Goal: Information Seeking & Learning: Find specific page/section

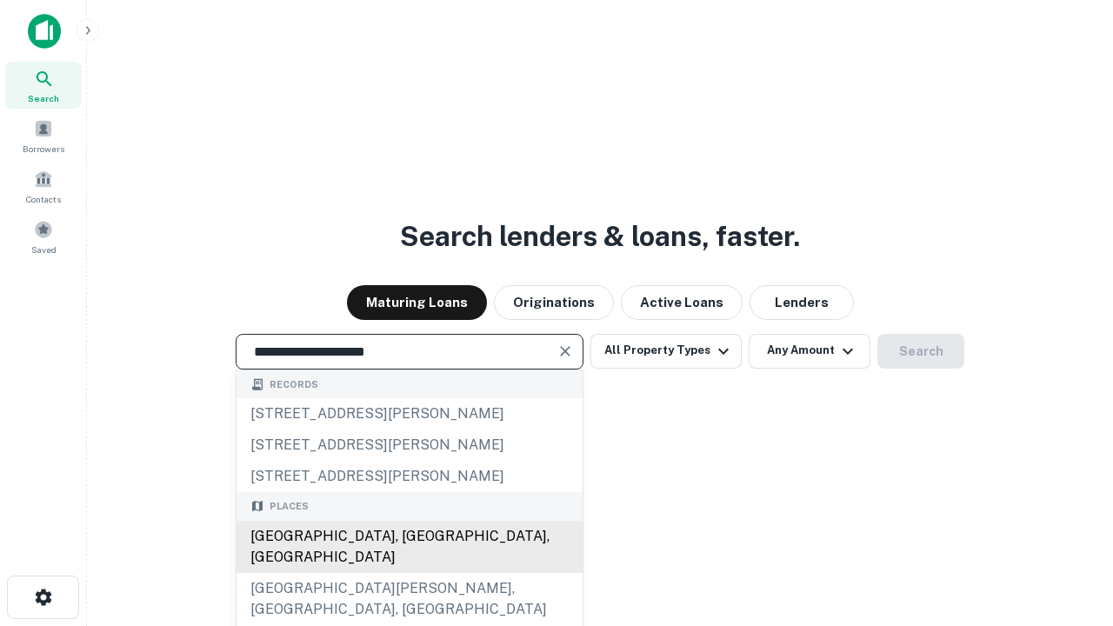
click at [409, 573] on div "[GEOGRAPHIC_DATA], [GEOGRAPHIC_DATA], [GEOGRAPHIC_DATA]" at bounding box center [410, 547] width 346 height 52
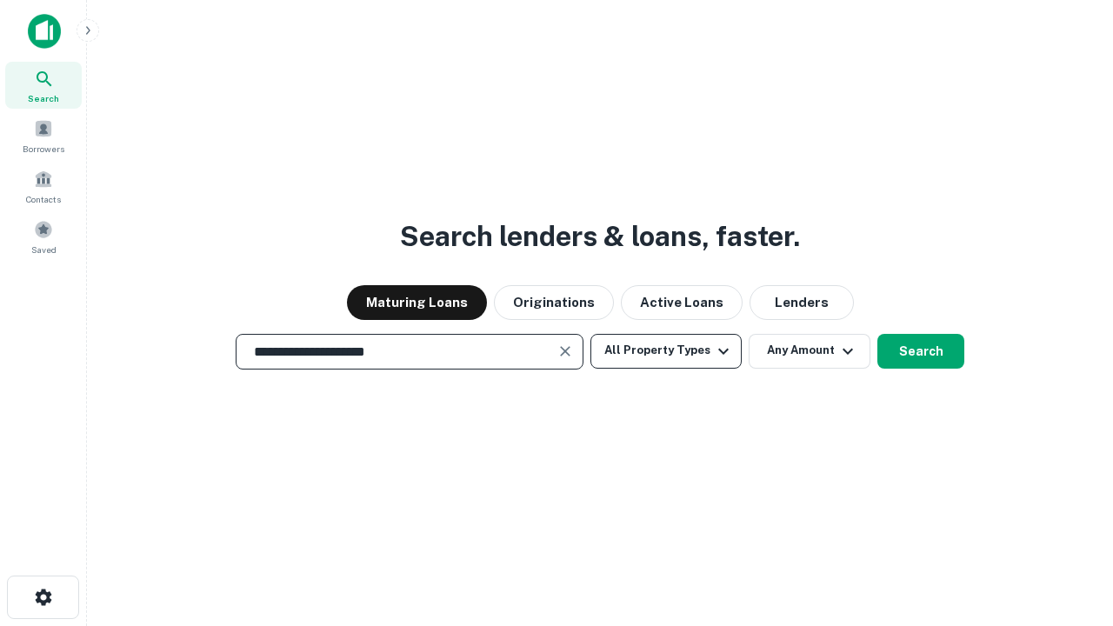
type input "**********"
click at [666, 350] on button "All Property Types" at bounding box center [665, 351] width 151 height 35
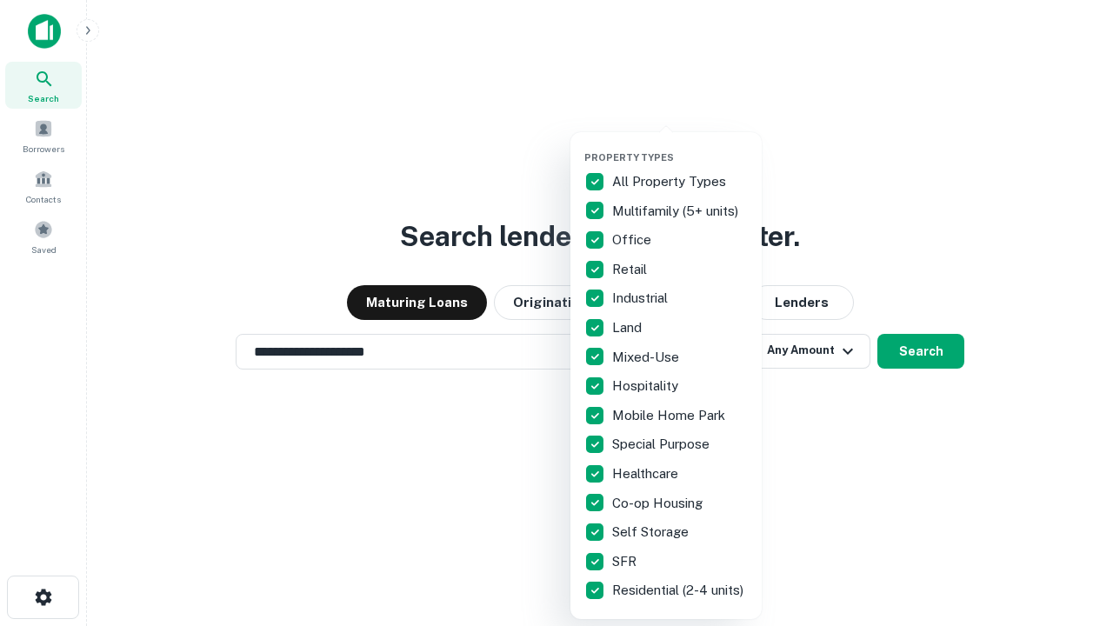
click at [680, 146] on button "button" at bounding box center [679, 146] width 191 height 1
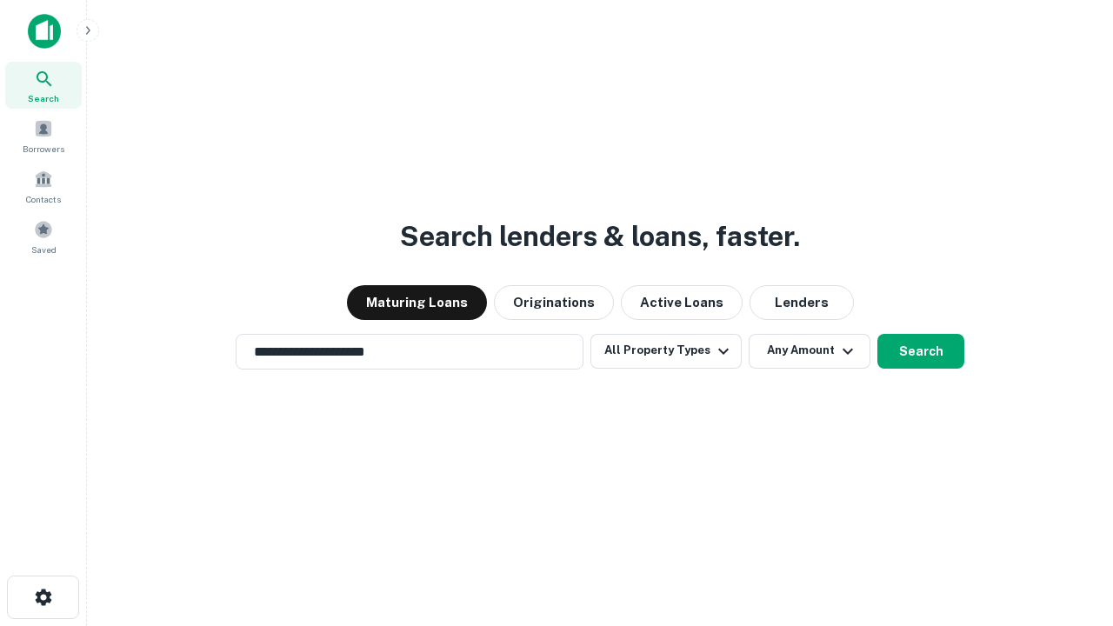
scroll to position [10, 210]
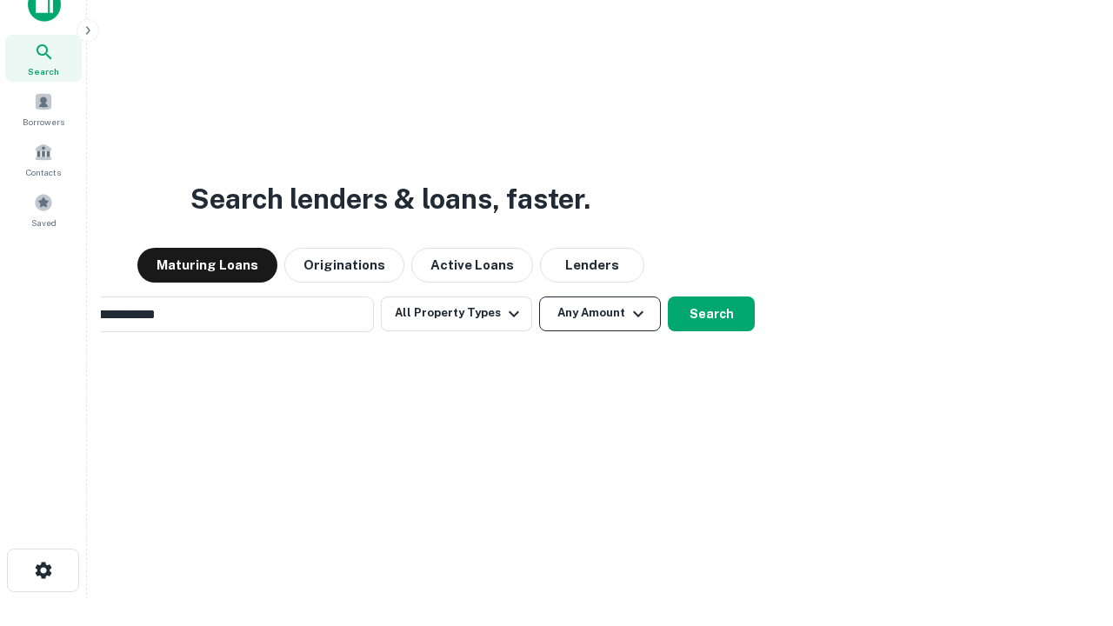
click at [539, 297] on button "Any Amount" at bounding box center [600, 314] width 122 height 35
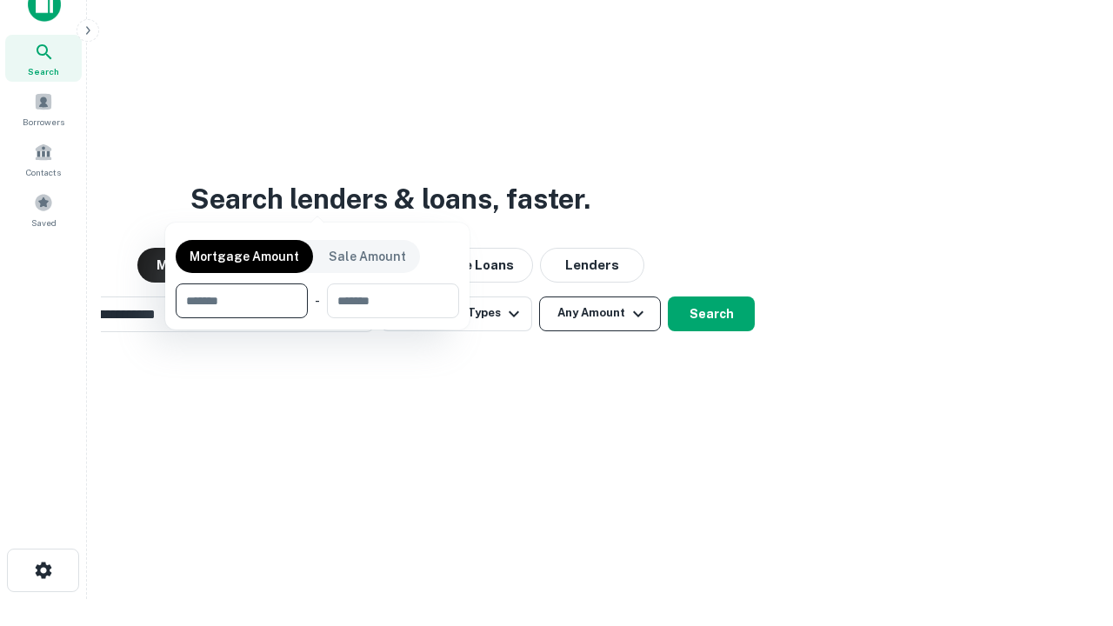
scroll to position [125, 492]
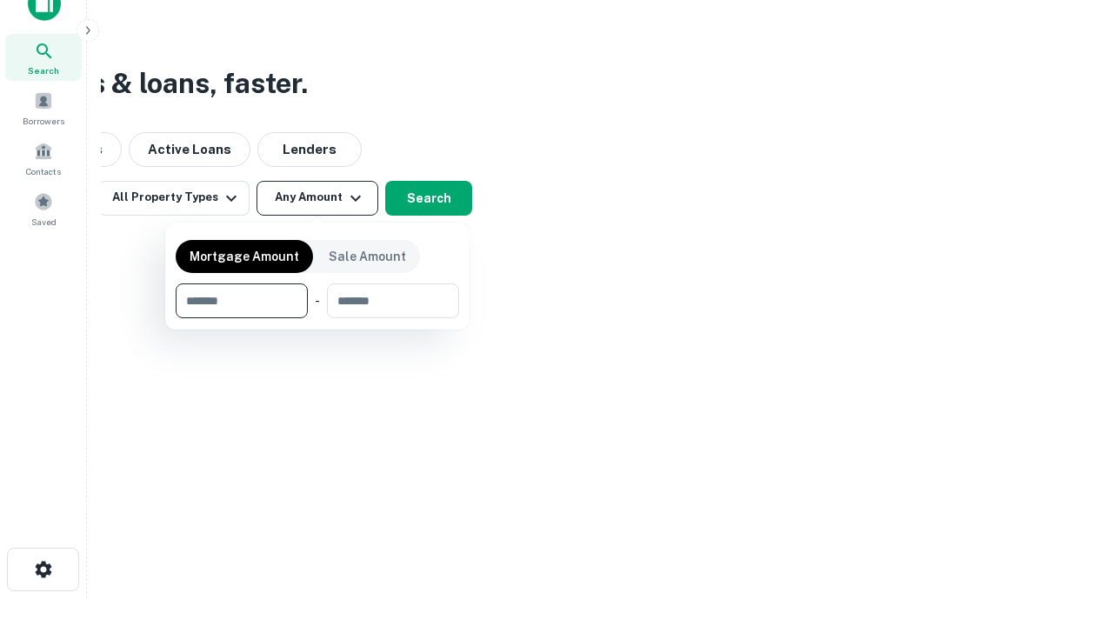
type input "*******"
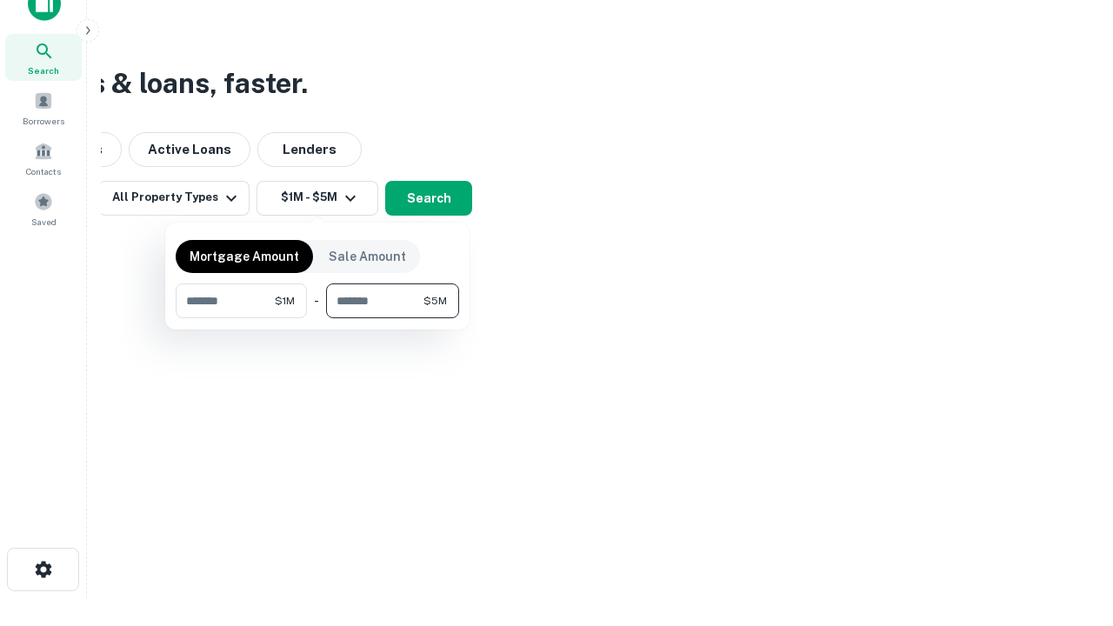
type input "*******"
click at [317, 318] on button "button" at bounding box center [317, 318] width 283 height 1
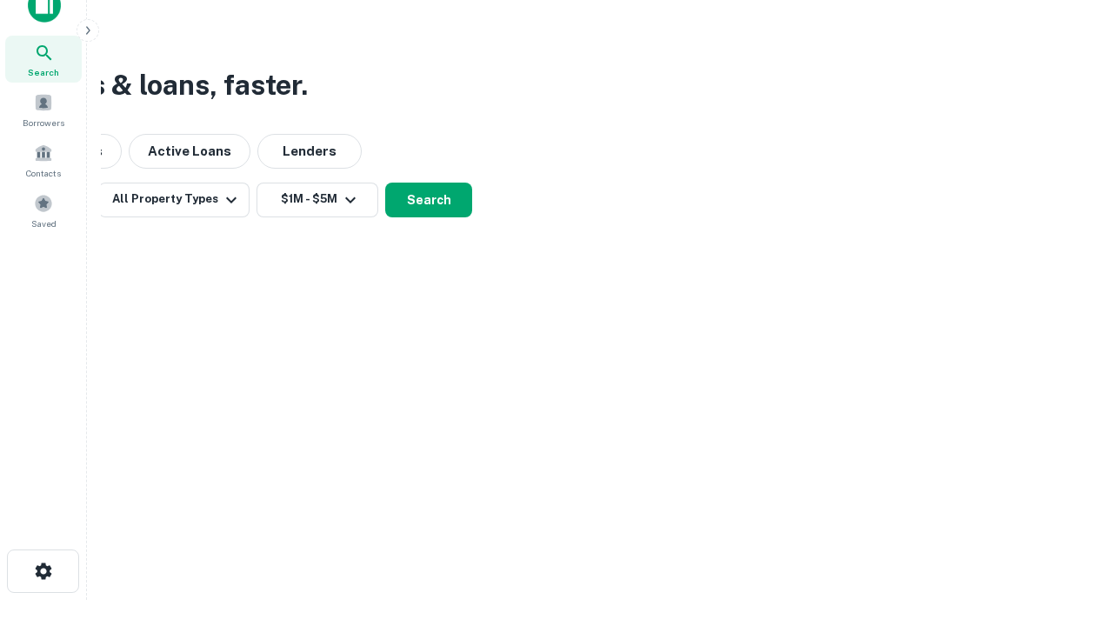
scroll to position [10, 321]
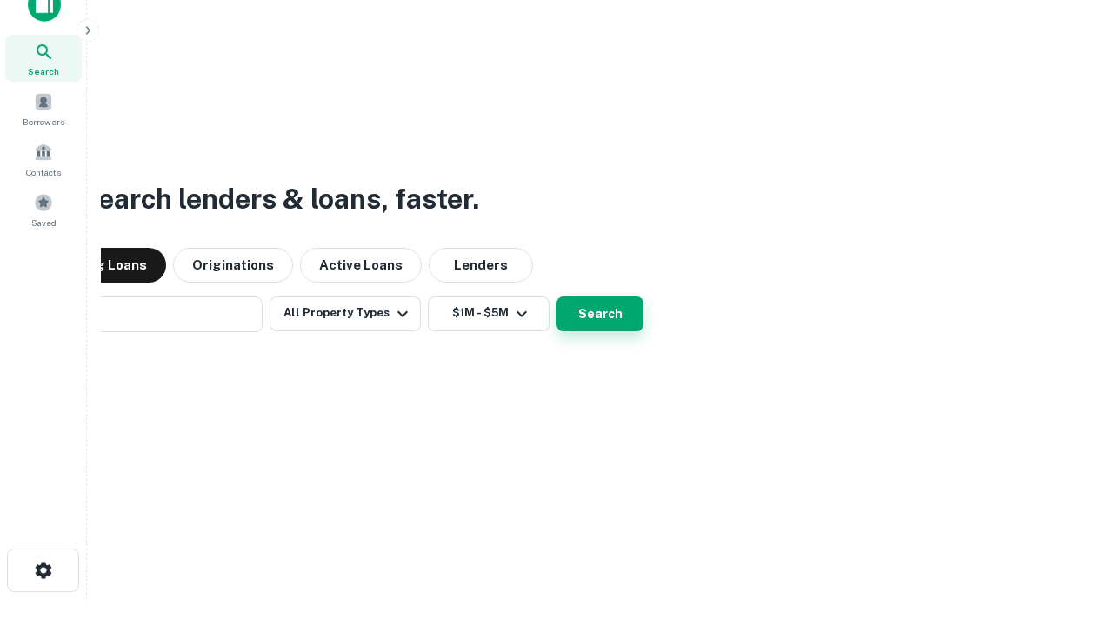
click at [557, 297] on button "Search" at bounding box center [600, 314] width 87 height 35
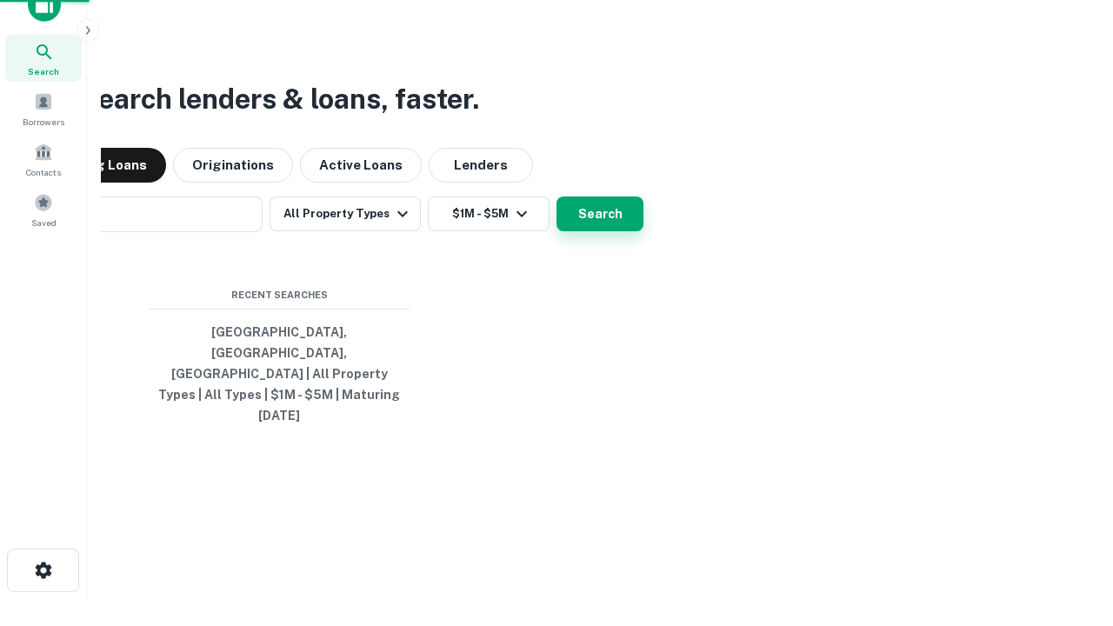
scroll to position [46, 492]
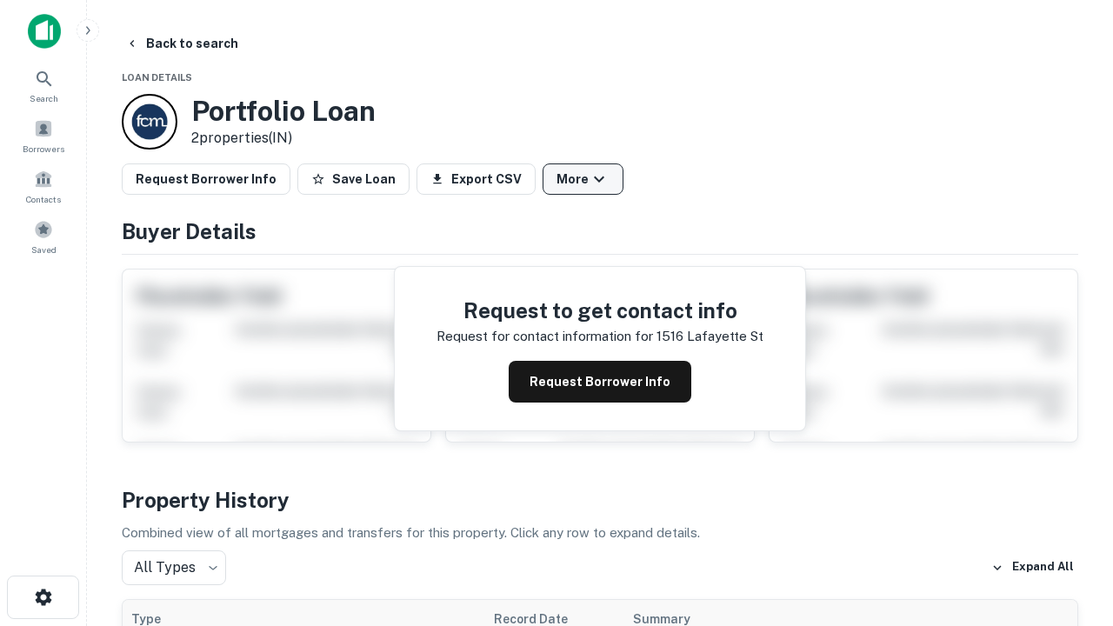
click at [583, 179] on button "More" at bounding box center [583, 178] width 81 height 31
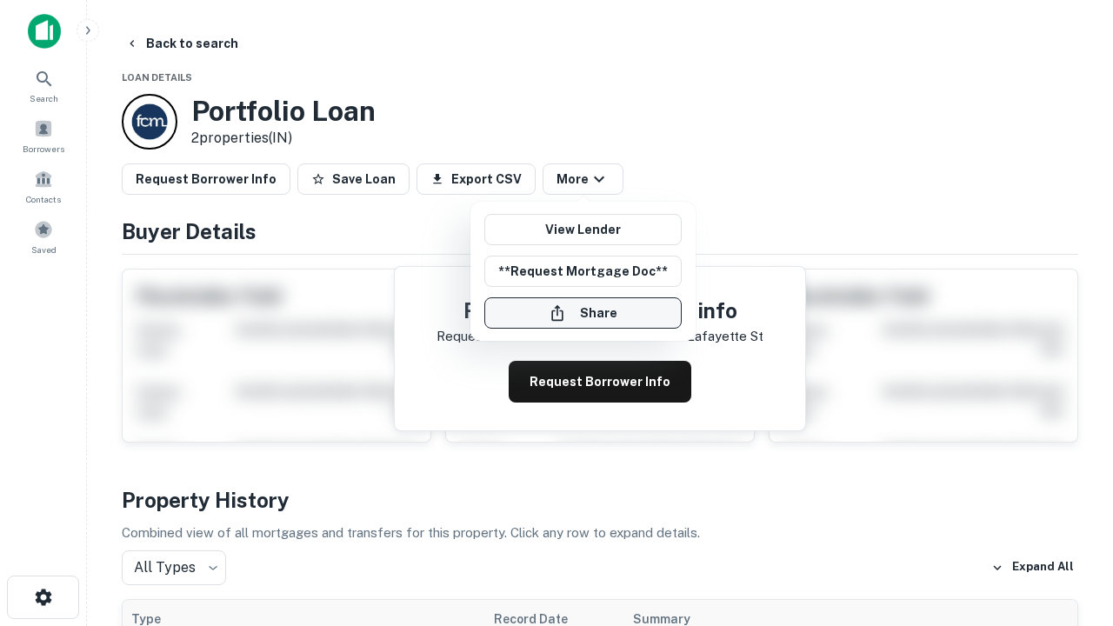
click at [583, 313] on button "Share" at bounding box center [582, 312] width 197 height 31
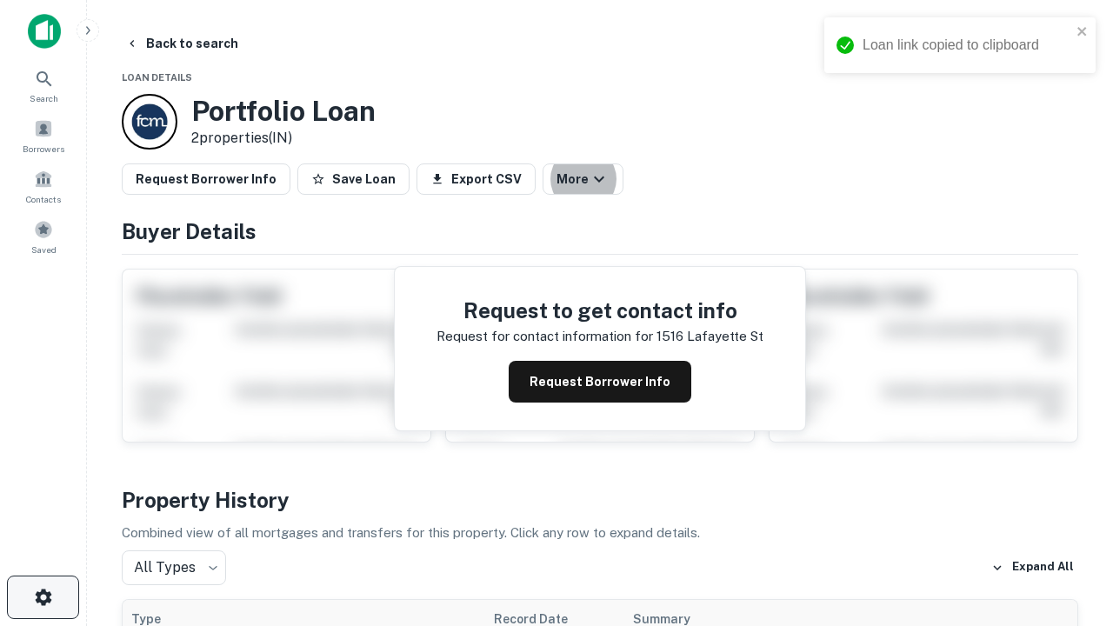
click at [43, 597] on icon "button" at bounding box center [43, 597] width 21 height 21
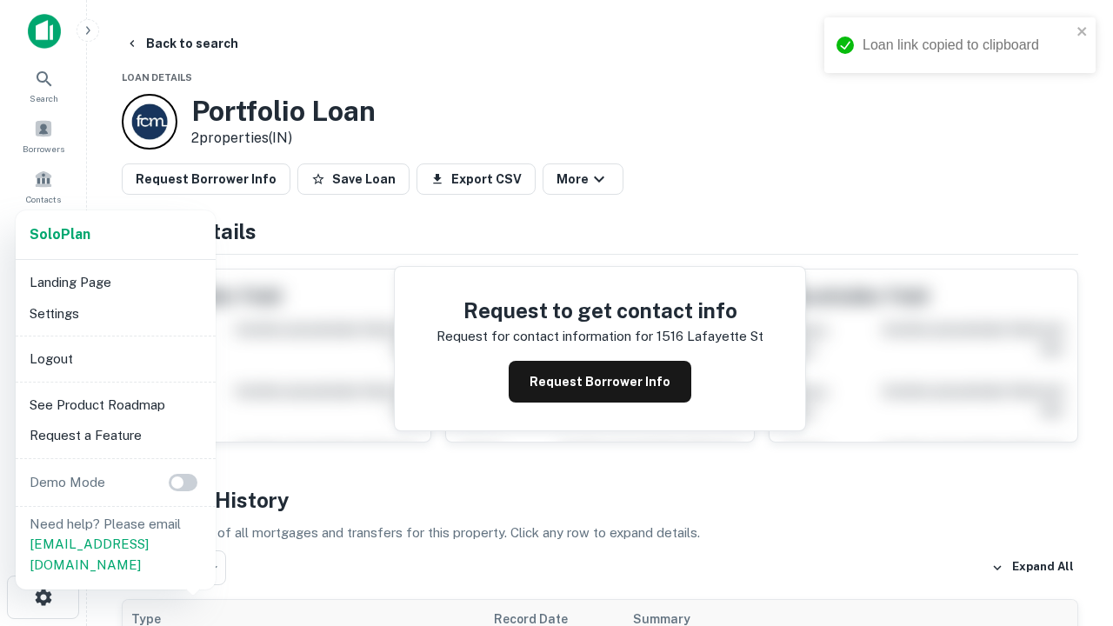
click at [115, 358] on li "Logout" at bounding box center [116, 358] width 186 height 31
